Goal: Information Seeking & Learning: Learn about a topic

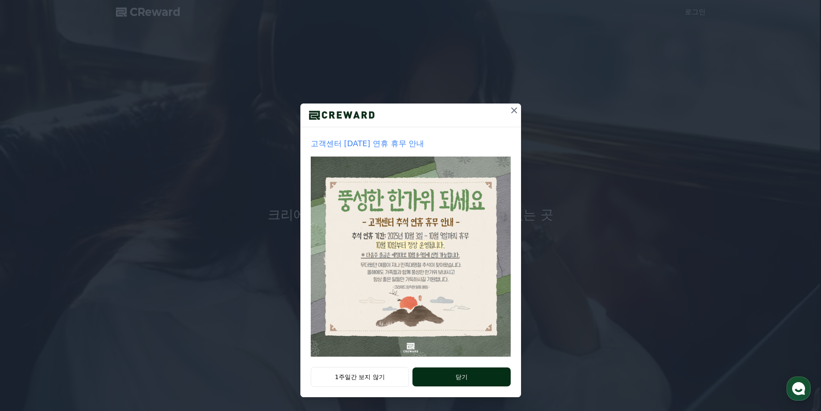
click at [464, 372] on button "닫기" at bounding box center [461, 376] width 98 height 19
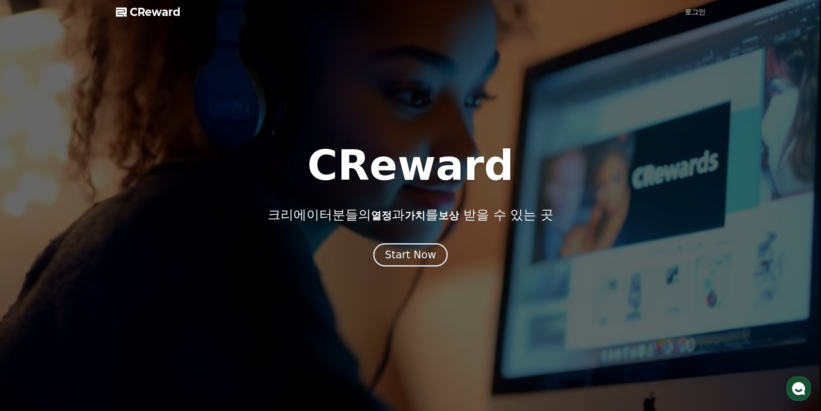
click at [696, 8] on link "로그인" at bounding box center [695, 12] width 21 height 10
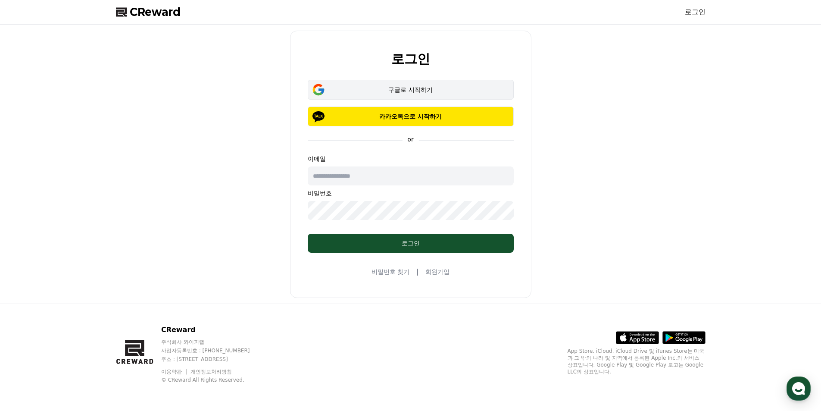
click at [389, 91] on div "구글로 시작하기" at bounding box center [410, 89] width 181 height 9
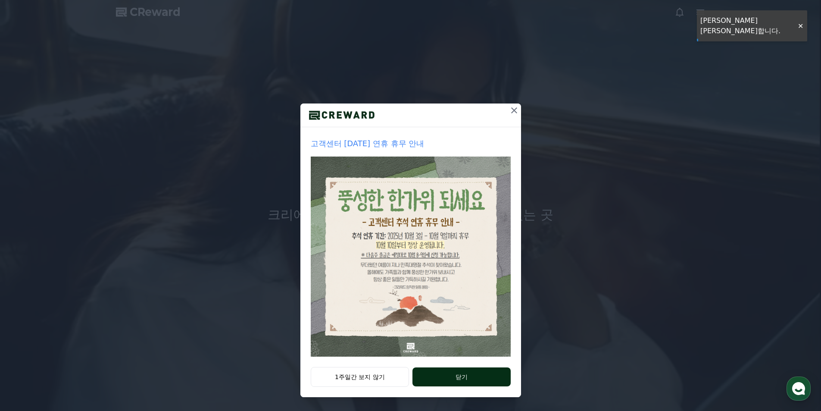
click at [454, 380] on button "닫기" at bounding box center [461, 376] width 98 height 19
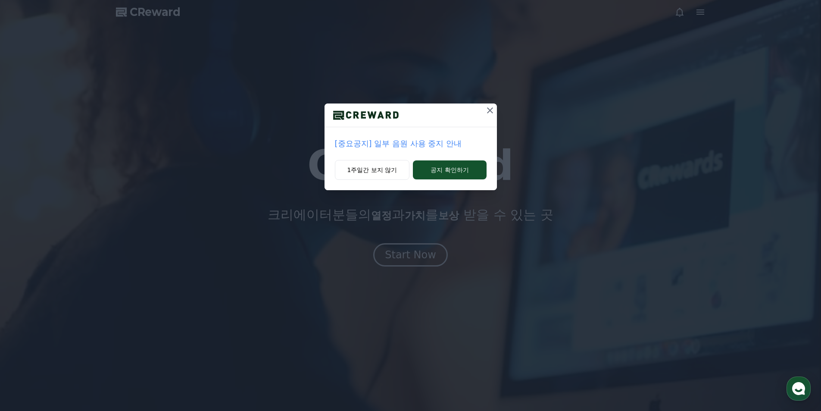
click at [425, 145] on p "[중요공지] 일부 음원 사용 중지 안내" at bounding box center [411, 143] width 152 height 12
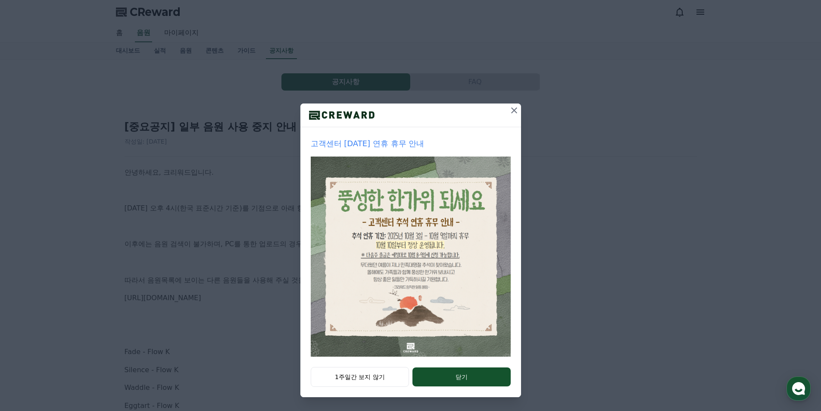
click at [516, 109] on icon at bounding box center [514, 110] width 10 height 10
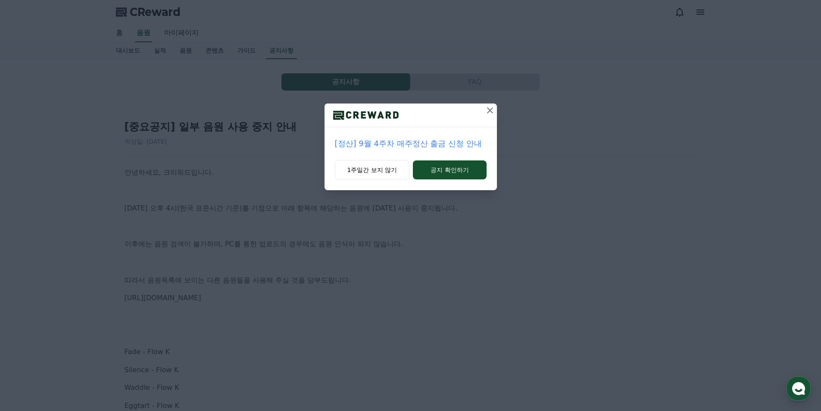
click at [491, 109] on icon at bounding box center [490, 110] width 6 height 6
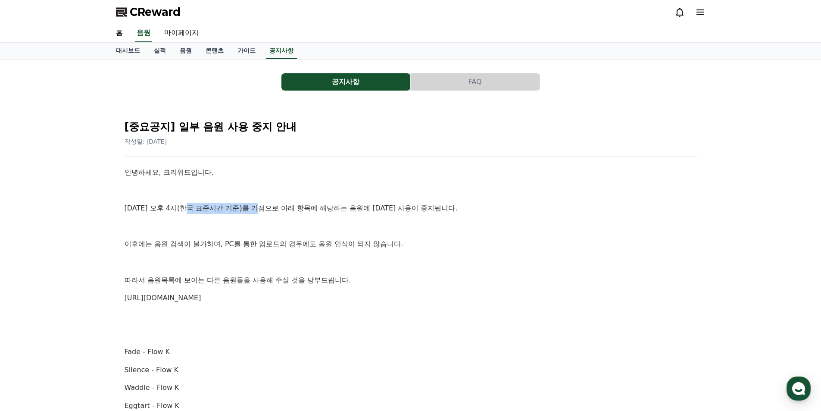
drag, startPoint x: 194, startPoint y: 202, endPoint x: 259, endPoint y: 209, distance: 65.9
click at [116, 32] on link "홈" at bounding box center [119, 33] width 21 height 18
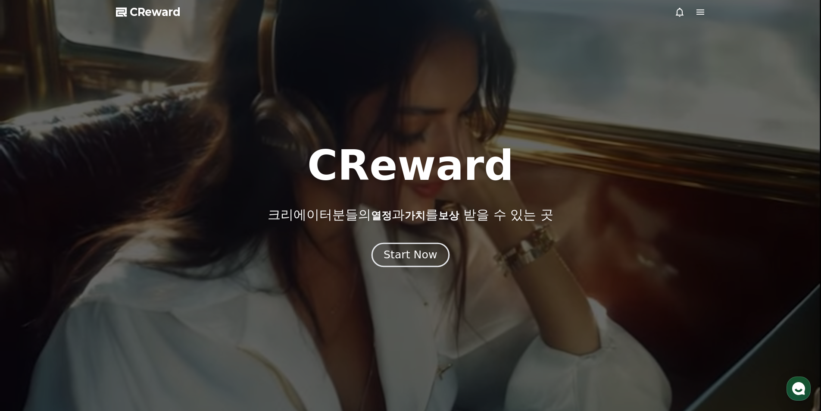
click at [413, 256] on div "Start Now" at bounding box center [410, 254] width 53 height 15
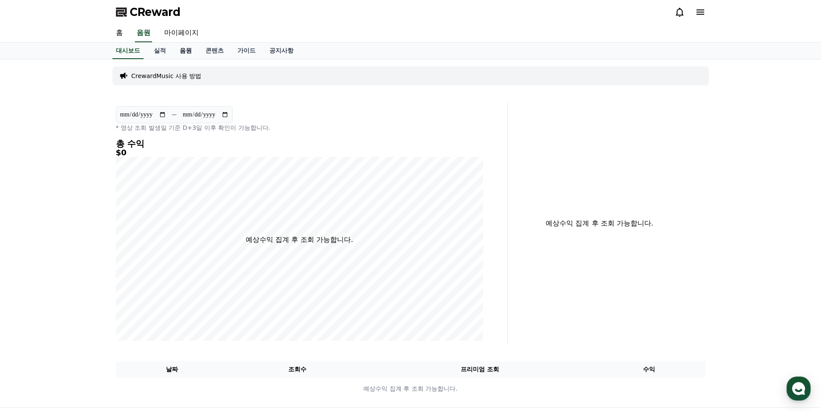
click at [183, 50] on link "음원" at bounding box center [186, 51] width 26 height 16
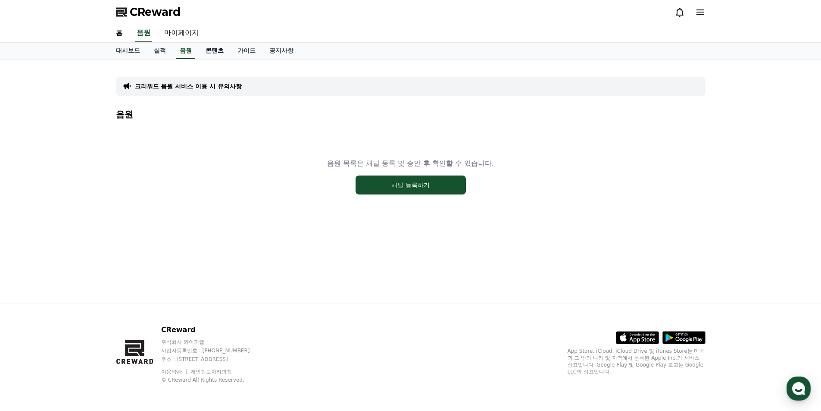
click at [206, 50] on link "콘텐츠" at bounding box center [215, 51] width 32 height 16
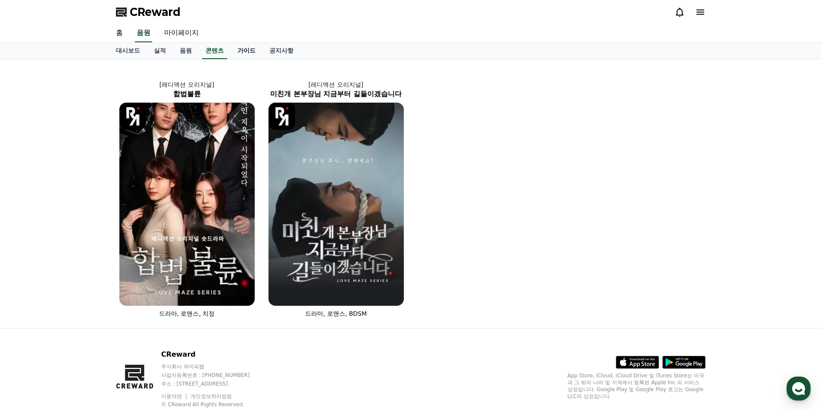
click at [249, 49] on link "가이드" at bounding box center [247, 51] width 32 height 16
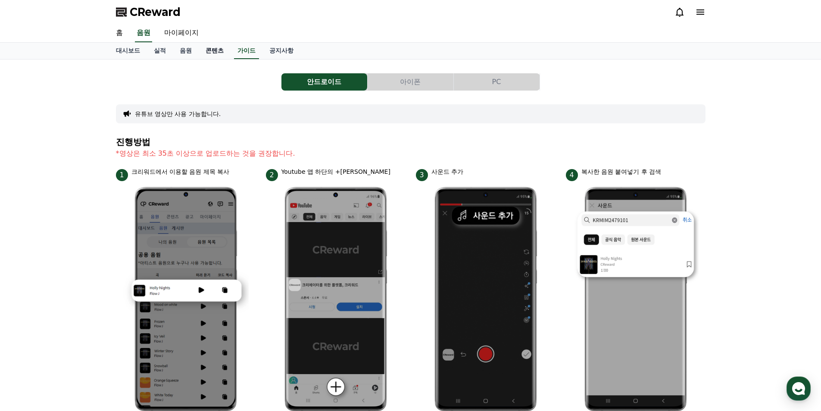
click at [218, 53] on link "콘텐츠" at bounding box center [215, 51] width 32 height 16
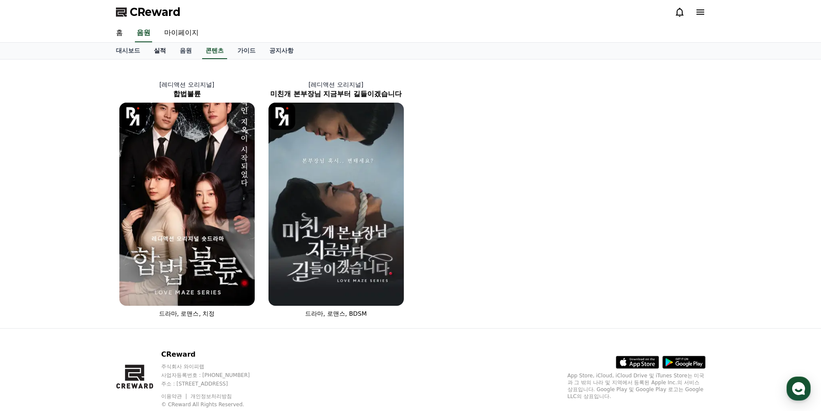
click at [159, 47] on link "실적" at bounding box center [160, 51] width 26 height 16
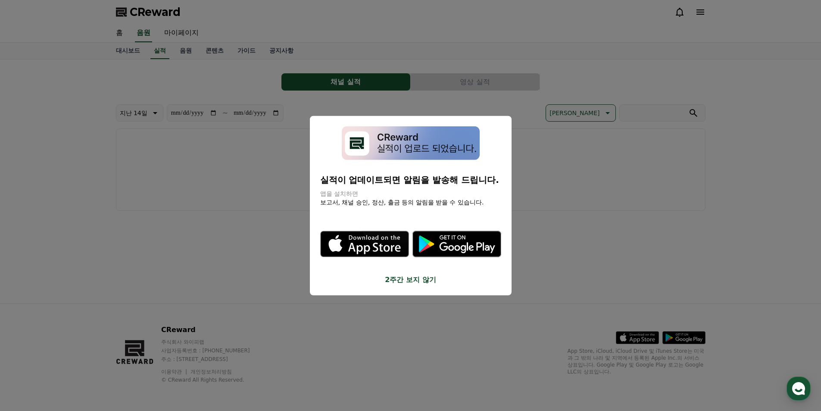
click at [404, 279] on button "2주간 보지 않기" at bounding box center [410, 280] width 181 height 10
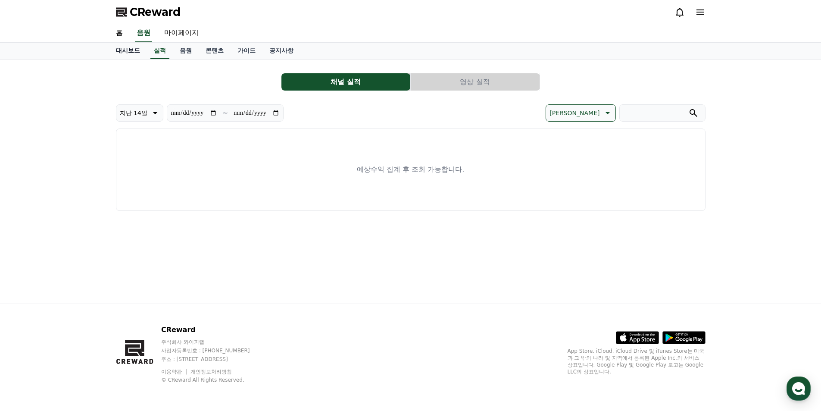
click at [122, 57] on link "대시보드" at bounding box center [128, 51] width 38 height 16
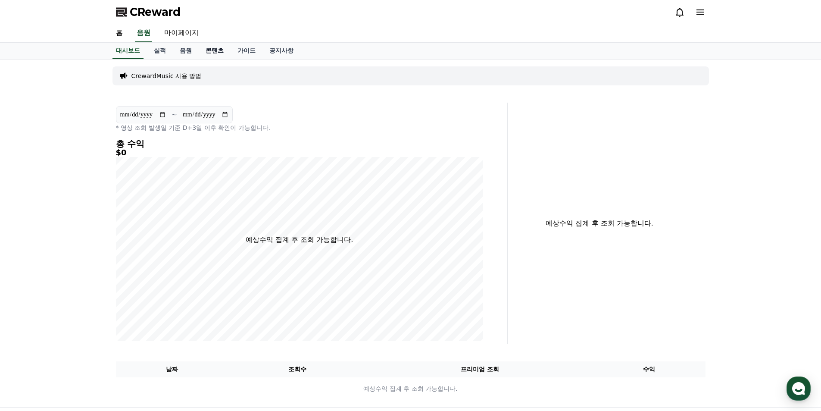
click at [209, 51] on link "콘텐츠" at bounding box center [215, 51] width 32 height 16
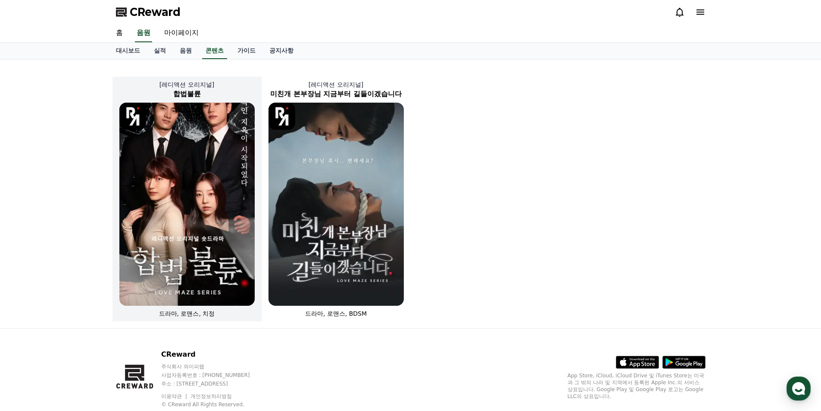
click at [209, 241] on img at bounding box center [186, 204] width 135 height 203
click at [231, 251] on img at bounding box center [186, 204] width 135 height 203
click at [202, 312] on span "드라마, 로맨스, 치정" at bounding box center [187, 313] width 56 height 7
click at [206, 195] on img at bounding box center [186, 204] width 135 height 203
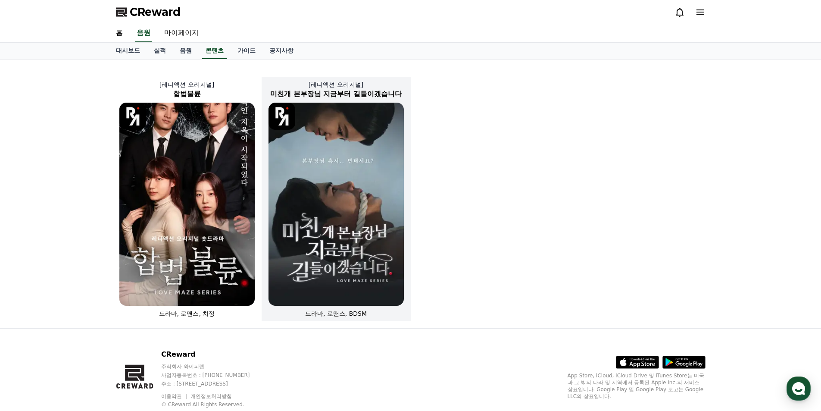
click at [306, 106] on img at bounding box center [336, 204] width 135 height 203
click at [310, 172] on img at bounding box center [336, 204] width 135 height 203
click at [311, 182] on img at bounding box center [336, 204] width 135 height 203
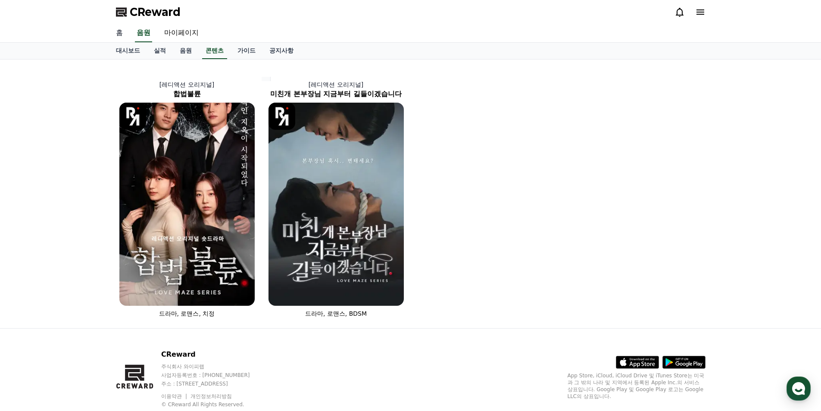
click at [121, 36] on link "홈" at bounding box center [119, 33] width 21 height 18
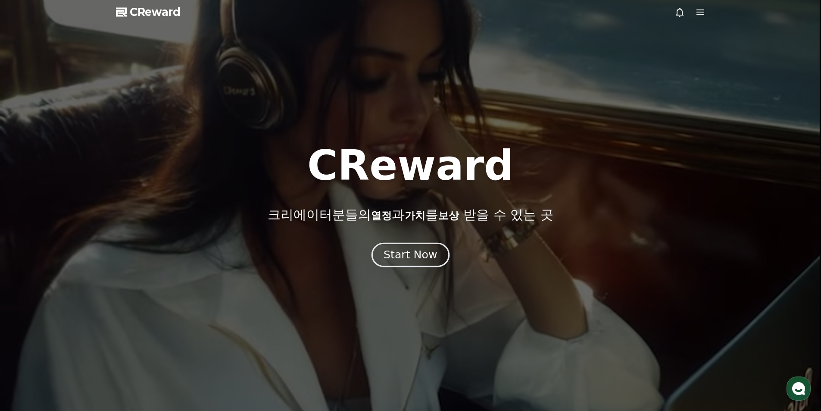
click at [416, 257] on div "Start Now" at bounding box center [410, 254] width 53 height 15
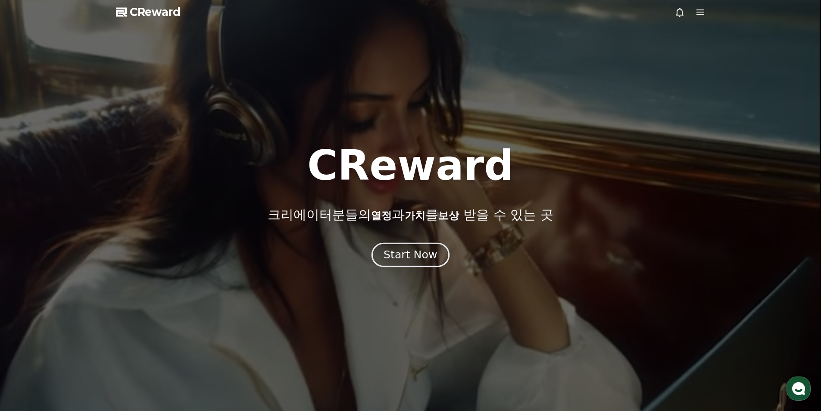
click at [415, 260] on div "Start Now" at bounding box center [410, 254] width 53 height 15
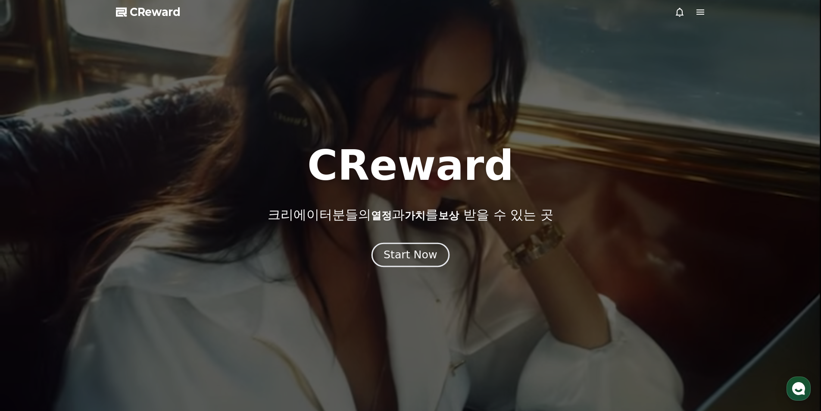
click at [409, 259] on div "Start Now" at bounding box center [410, 254] width 53 height 15
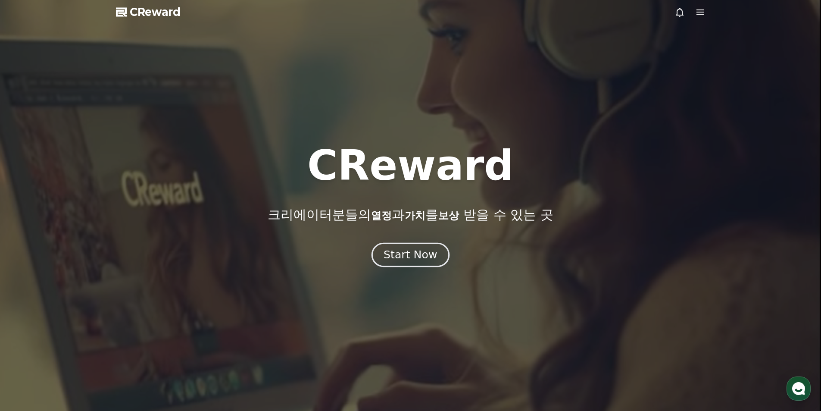
click at [404, 257] on div "Start Now" at bounding box center [410, 254] width 53 height 15
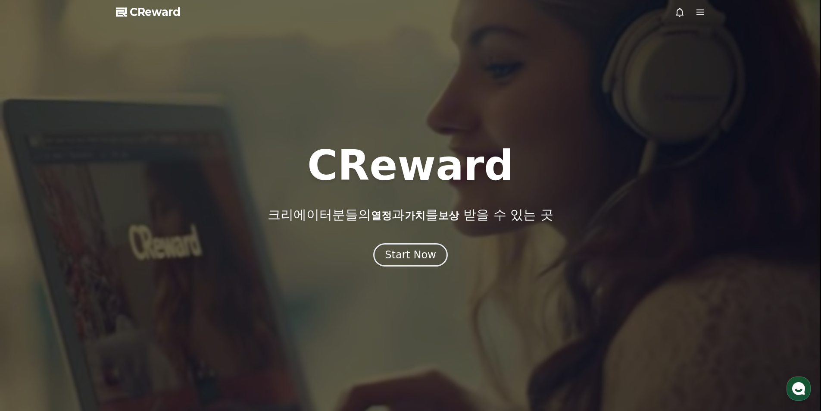
click at [141, 4] on div at bounding box center [410, 205] width 821 height 411
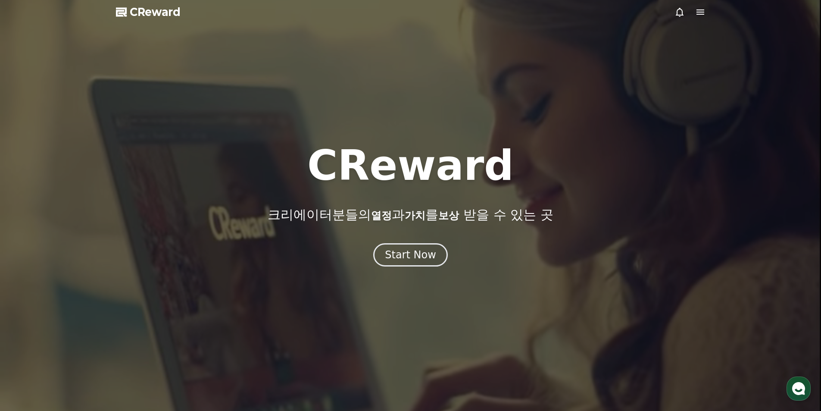
click at [141, 7] on span "CReward" at bounding box center [155, 12] width 51 height 14
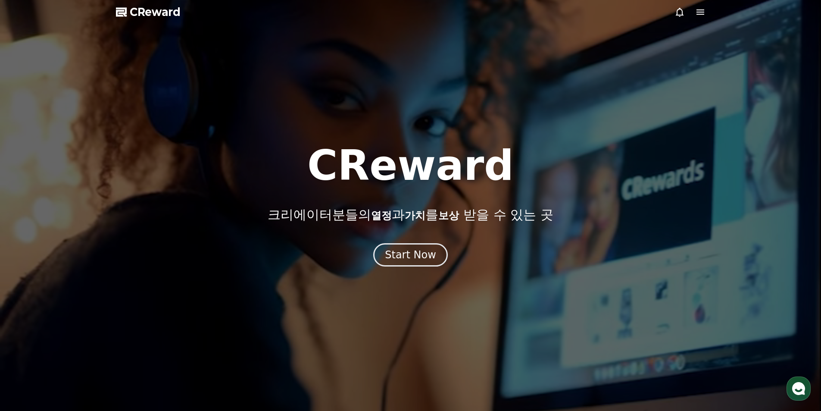
click at [699, 8] on icon at bounding box center [700, 12] width 10 height 10
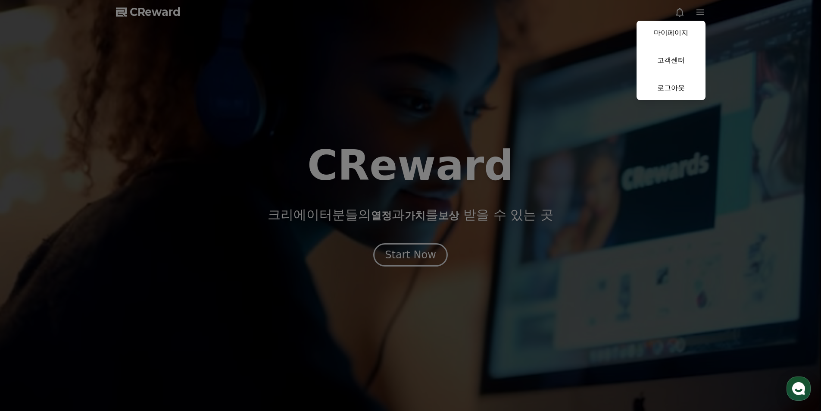
click at [701, 13] on button "close" at bounding box center [410, 205] width 821 height 411
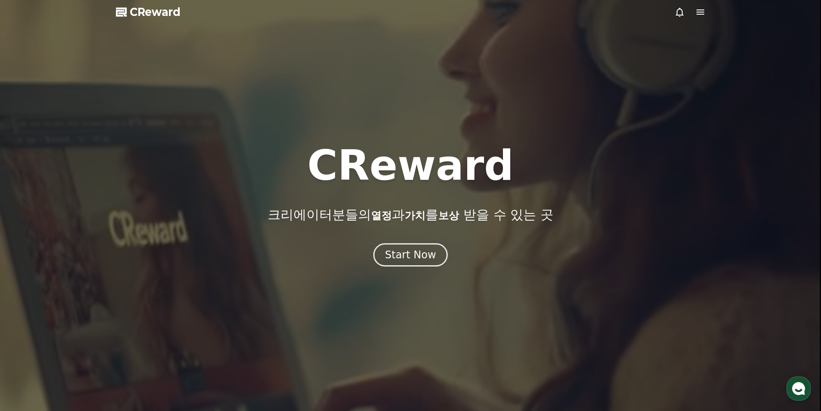
click at [702, 14] on icon at bounding box center [701, 11] width 8 height 5
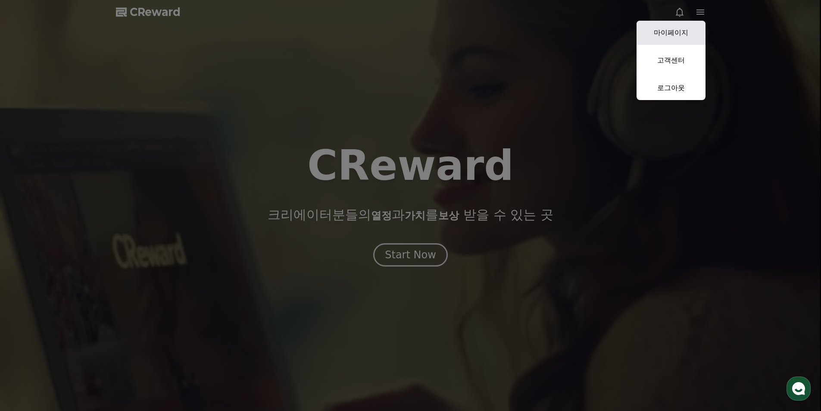
click at [689, 32] on link "마이페이지" at bounding box center [671, 33] width 69 height 24
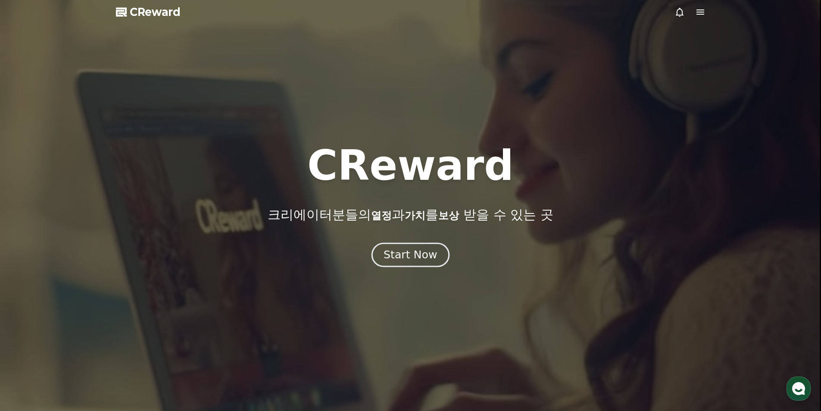
click at [424, 255] on div "Start Now" at bounding box center [410, 254] width 53 height 15
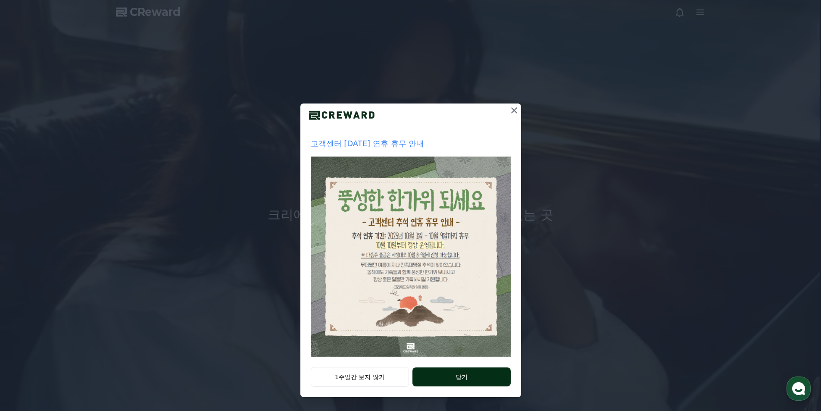
click at [439, 383] on button "닫기" at bounding box center [461, 376] width 98 height 19
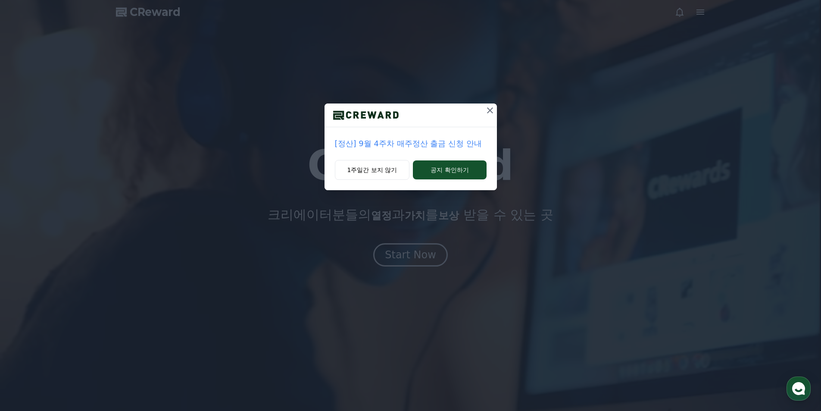
click at [491, 110] on icon at bounding box center [490, 110] width 10 height 10
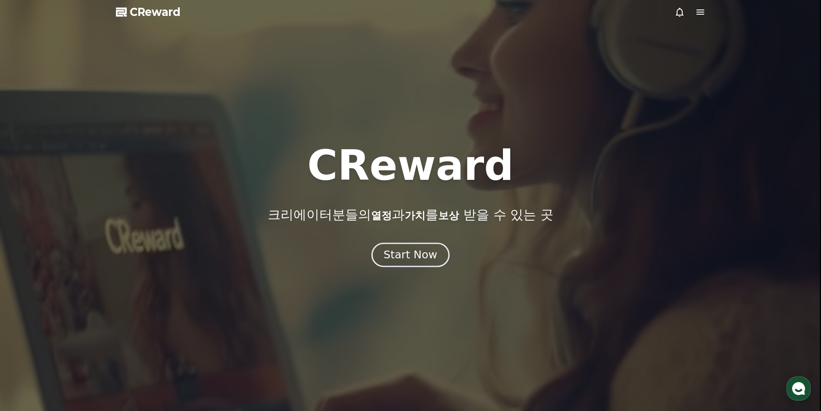
click at [420, 261] on div "Start Now" at bounding box center [410, 254] width 53 height 15
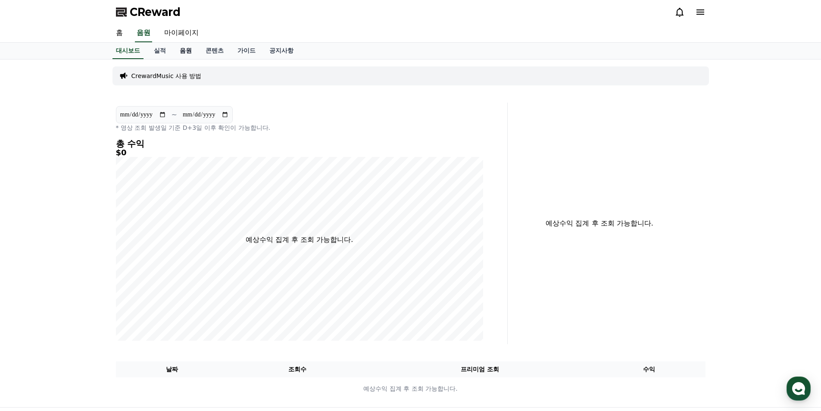
click at [184, 49] on link "음원" at bounding box center [186, 51] width 26 height 16
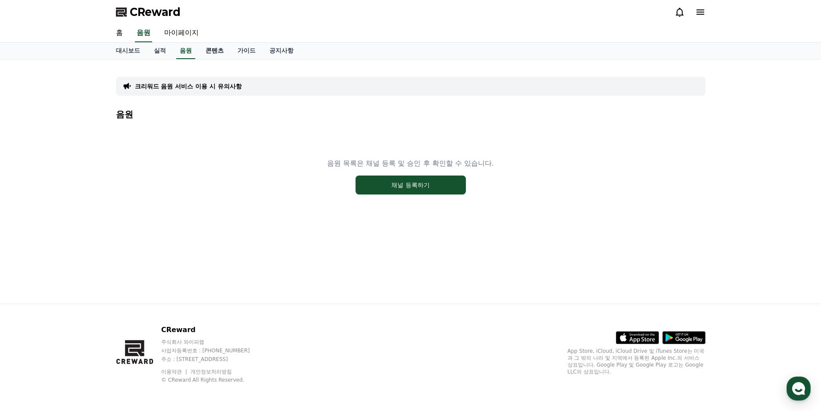
click at [214, 51] on link "콘텐츠" at bounding box center [215, 51] width 32 height 16
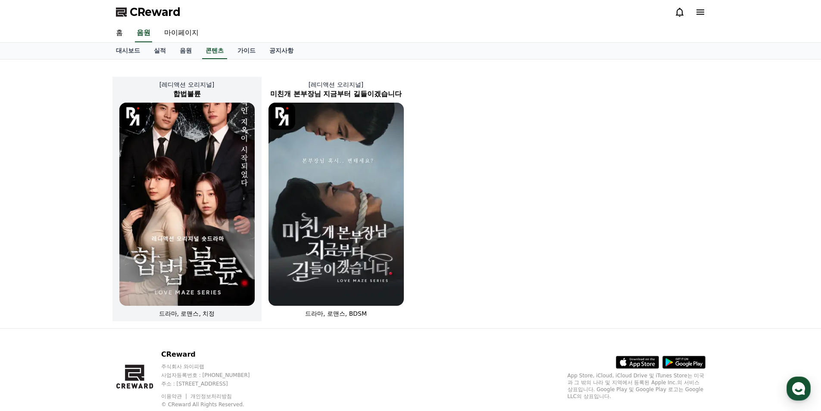
click at [221, 222] on img at bounding box center [186, 204] width 135 height 203
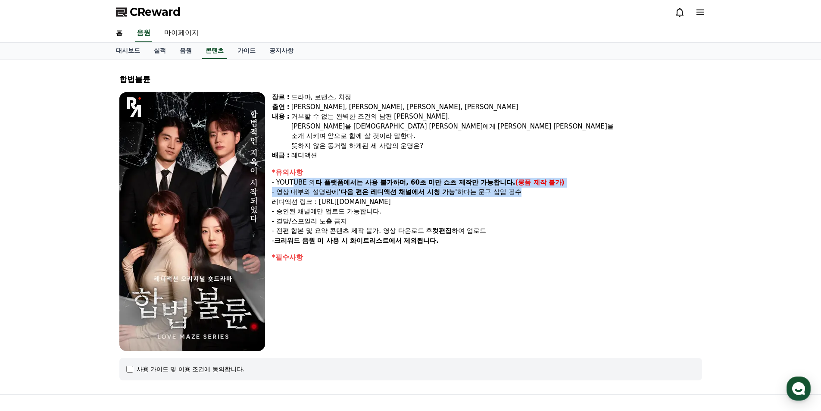
drag, startPoint x: 295, startPoint y: 184, endPoint x: 533, endPoint y: 191, distance: 238.0
click at [533, 191] on div "*유의사항 - YOUTUBE 외 타 플랫폼에서는 사용 불가하며, 60초 미만 쇼츠 제작만 가능합니다. (롱폼 제작 불가) - 영상 내부와 설명…" at bounding box center [487, 206] width 430 height 78
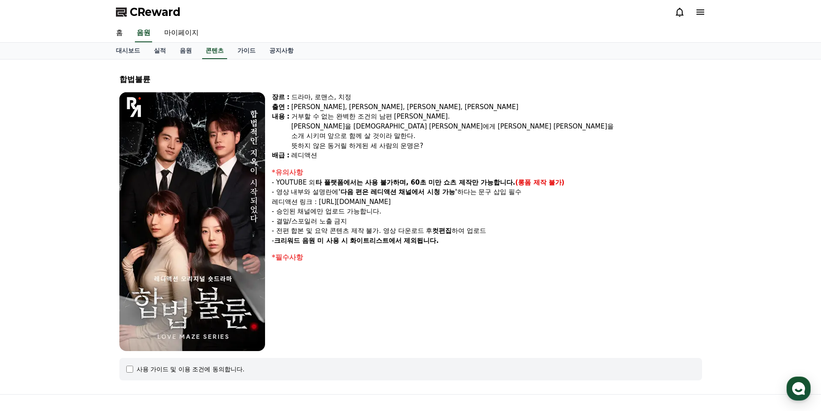
click at [511, 223] on p "- 결말/스포일러 노출 금지" at bounding box center [487, 221] width 430 height 10
drag, startPoint x: 299, startPoint y: 213, endPoint x: 390, endPoint y: 211, distance: 91.0
click at [390, 211] on p "- 승인된 채널에만 업로드 가능합니다." at bounding box center [487, 211] width 430 height 10
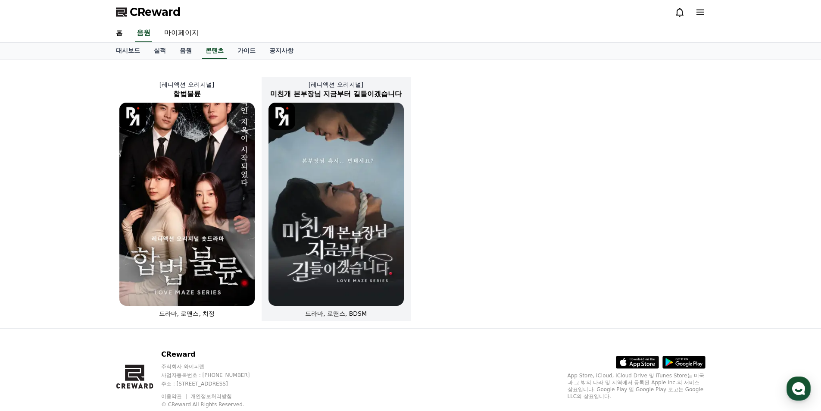
click at [341, 192] on img at bounding box center [336, 204] width 135 height 203
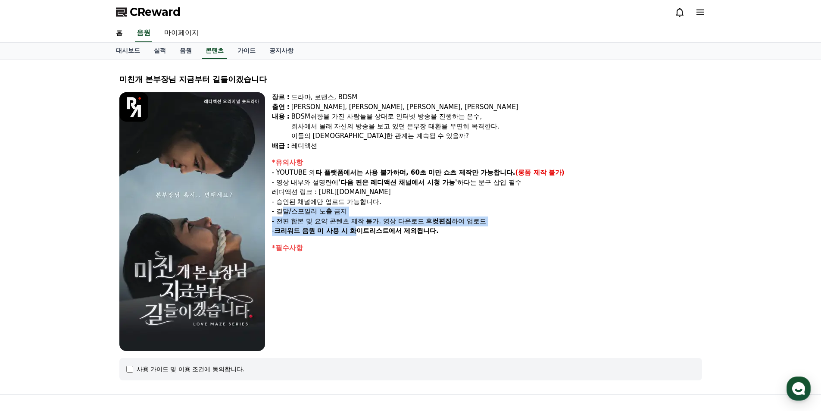
drag, startPoint x: 282, startPoint y: 212, endPoint x: 359, endPoint y: 229, distance: 78.6
click at [359, 229] on div "*유의사항 - YOUTUBE 외 타 플랫폼에서는 사용 불가하며, 60초 미만 쇼츠 제작만 가능합니다. (롱폼 제작 불가) - 영상 내부와 설명…" at bounding box center [487, 196] width 430 height 78
click at [364, 228] on strong "크리워드 음원 미 사용 시 화이트리스트에서 제외됩니다." at bounding box center [356, 231] width 165 height 8
